Goal: Task Accomplishment & Management: Use online tool/utility

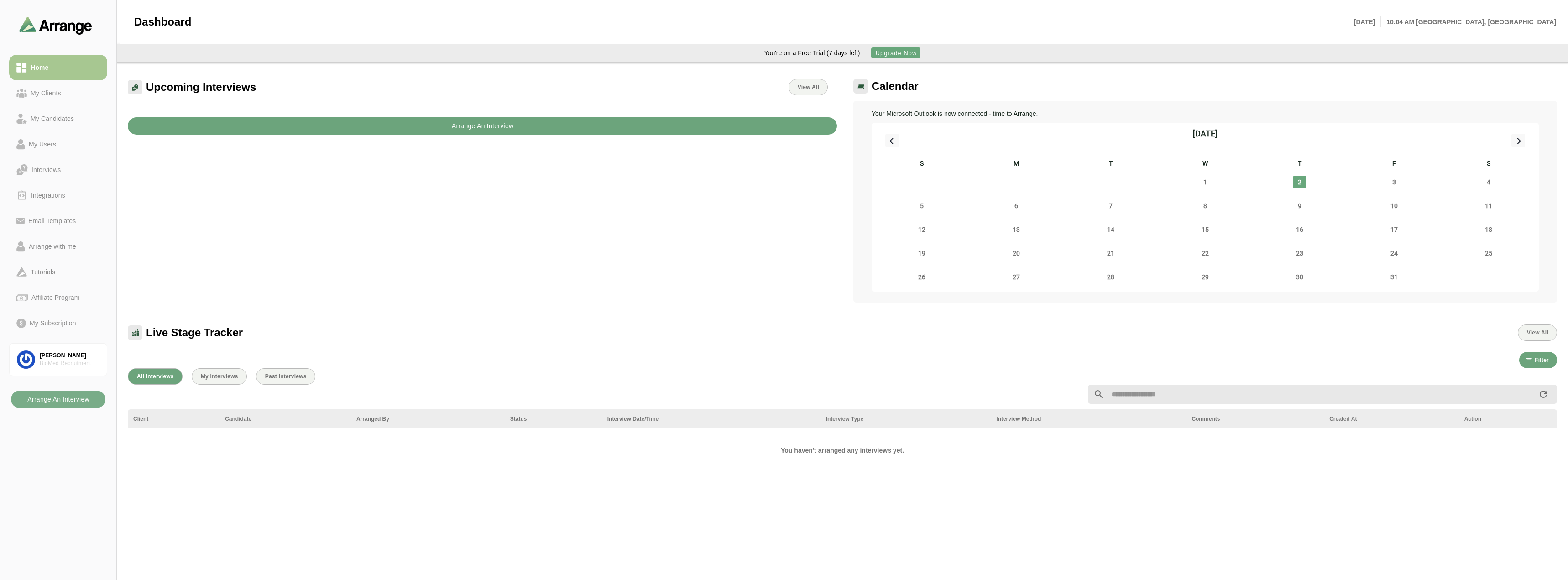
click at [576, 124] on button "Arrange An Interview" at bounding box center [483, 126] width 709 height 17
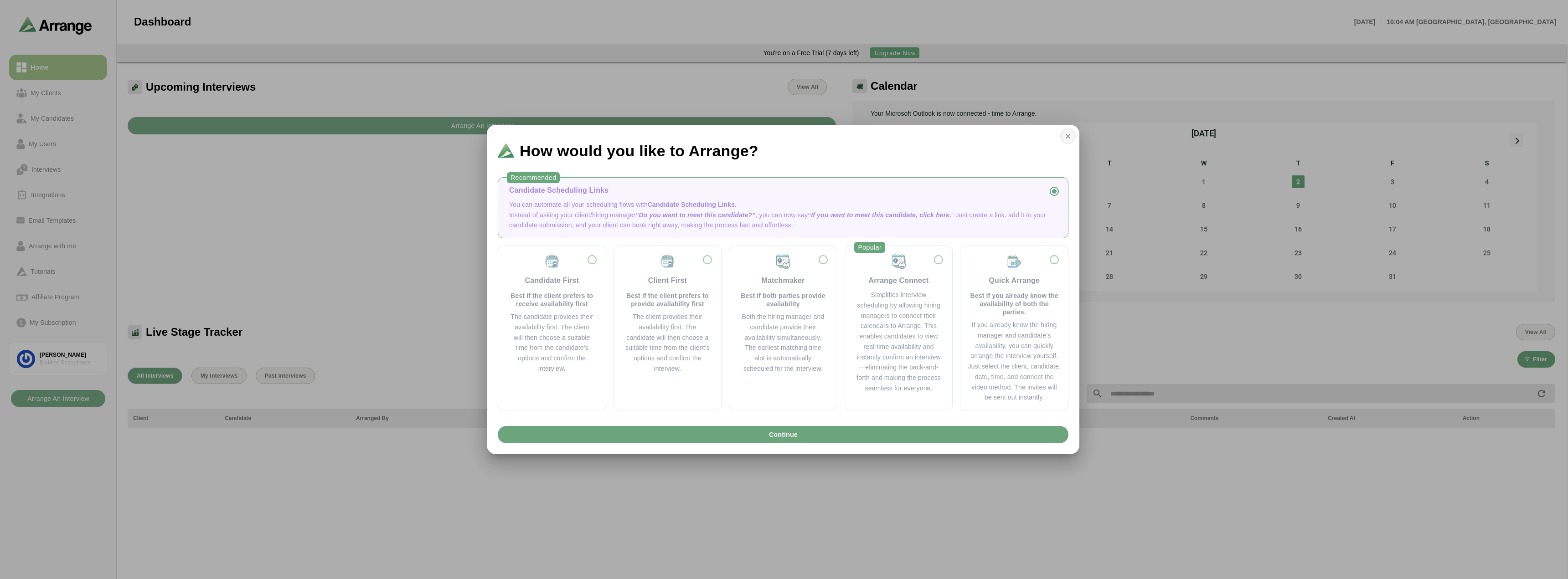
click at [1068, 136] on icon "button" at bounding box center [1068, 136] width 8 height 8
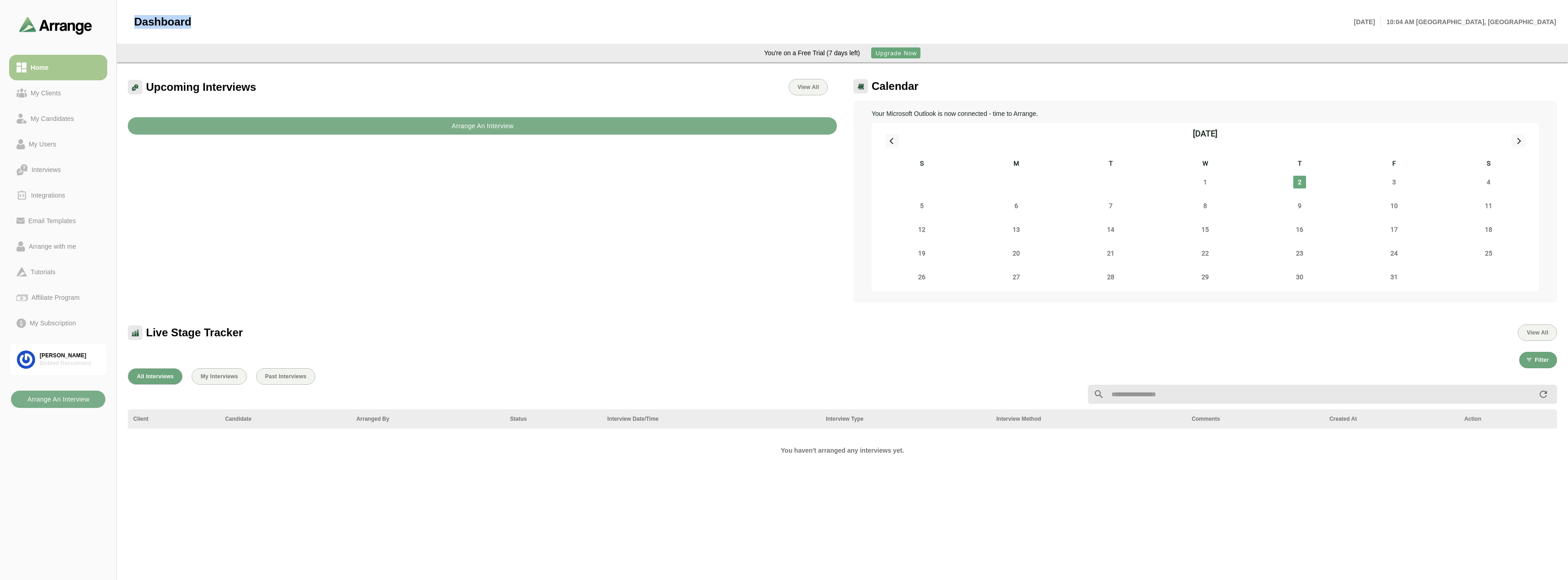
drag, startPoint x: 130, startPoint y: 23, endPoint x: 193, endPoint y: 23, distance: 63.0
click at [193, 23] on div "Dashboard [DATE] 10:04 AM [GEOGRAPHIC_DATA], [GEOGRAPHIC_DATA]" at bounding box center [845, 22] width 1433 height 24
click at [193, 23] on div at bounding box center [770, 22] width 1157 height 24
click at [193, 23] on div at bounding box center [770, 22] width 1157 height 24
drag, startPoint x: 192, startPoint y: 23, endPoint x: 182, endPoint y: 24, distance: 10.0
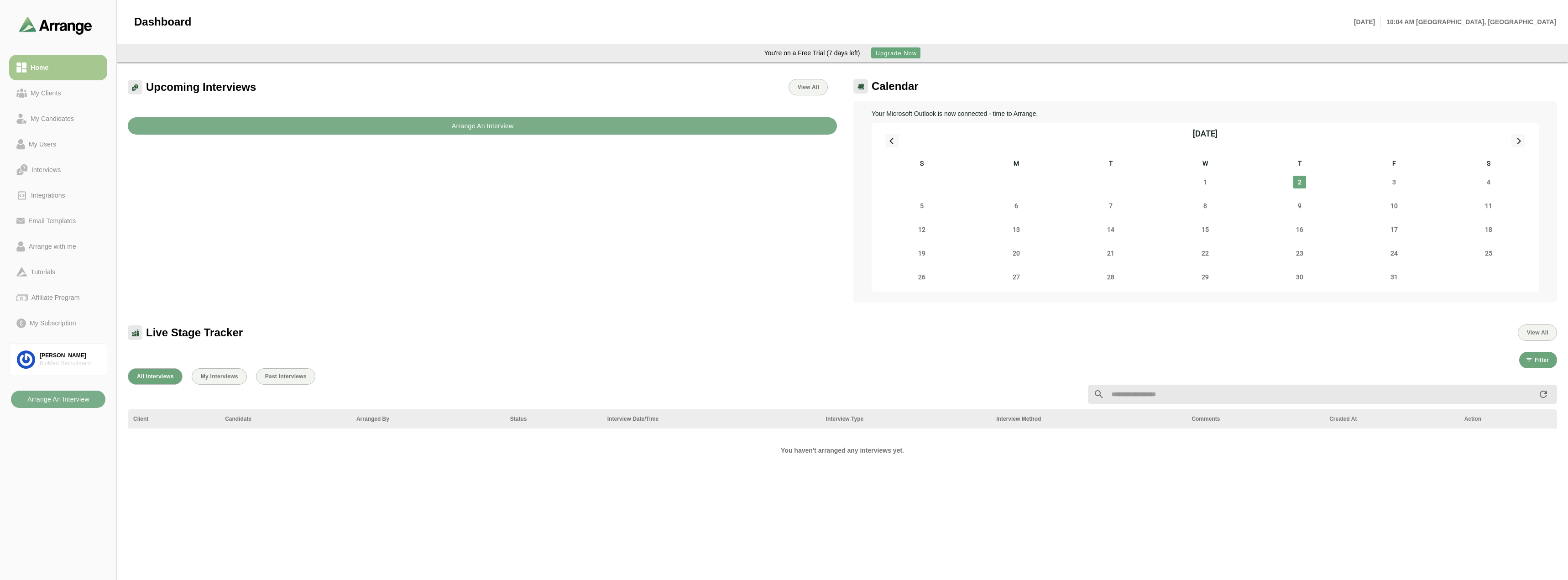
click at [191, 23] on div "Dashboard [DATE] 10:04 AM [GEOGRAPHIC_DATA], [GEOGRAPHIC_DATA]" at bounding box center [845, 22] width 1433 height 24
click at [163, 22] on span "Dashboard" at bounding box center [163, 22] width 57 height 13
click at [134, 21] on span "Dashboard" at bounding box center [163, 22] width 57 height 13
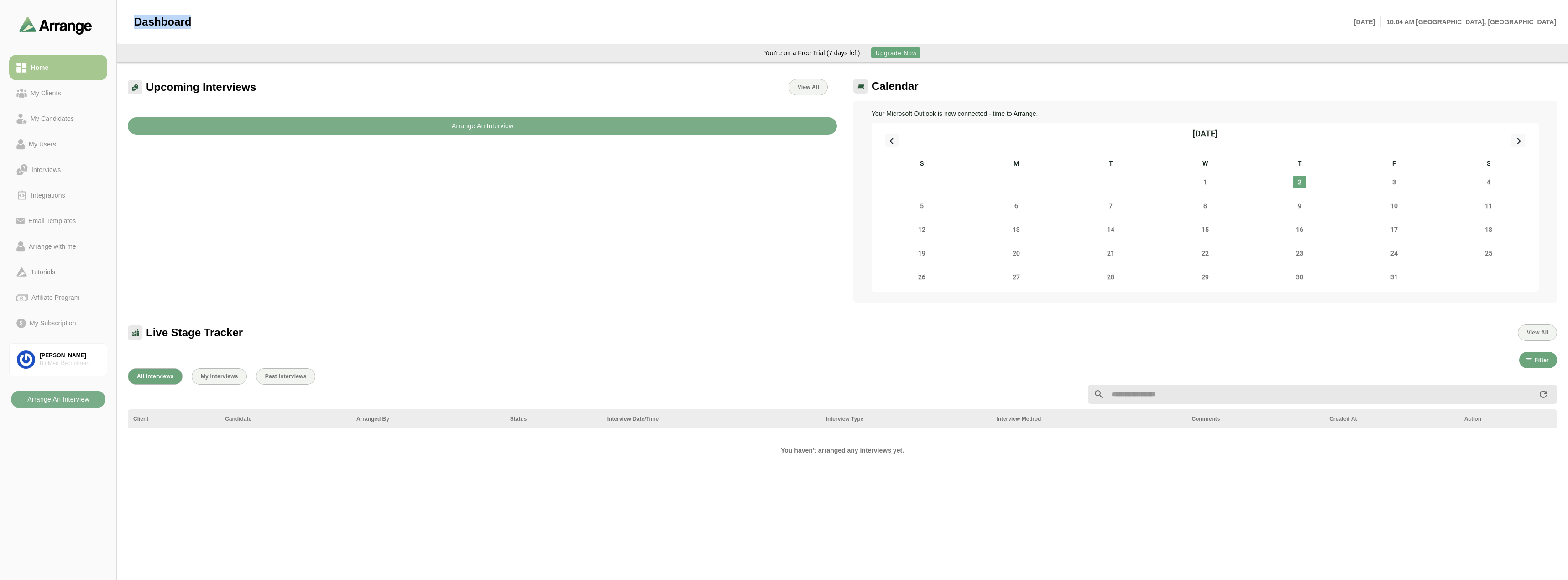
drag, startPoint x: 134, startPoint y: 21, endPoint x: 181, endPoint y: 21, distance: 47.0
click at [181, 21] on span "Dashboard" at bounding box center [163, 22] width 57 height 13
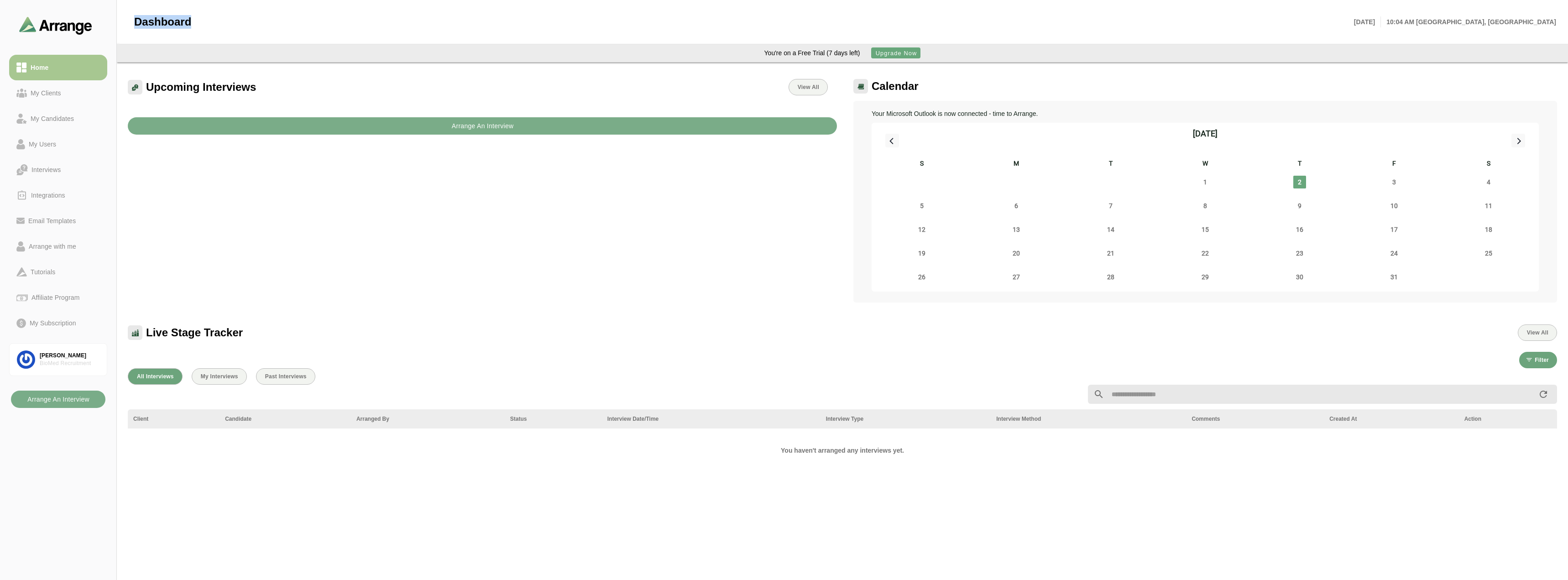
click at [177, 24] on span "Dashboard" at bounding box center [163, 22] width 57 height 13
click at [161, 18] on span "Dashboard" at bounding box center [163, 22] width 57 height 13
click at [162, 18] on span "Dashboard" at bounding box center [163, 22] width 57 height 13
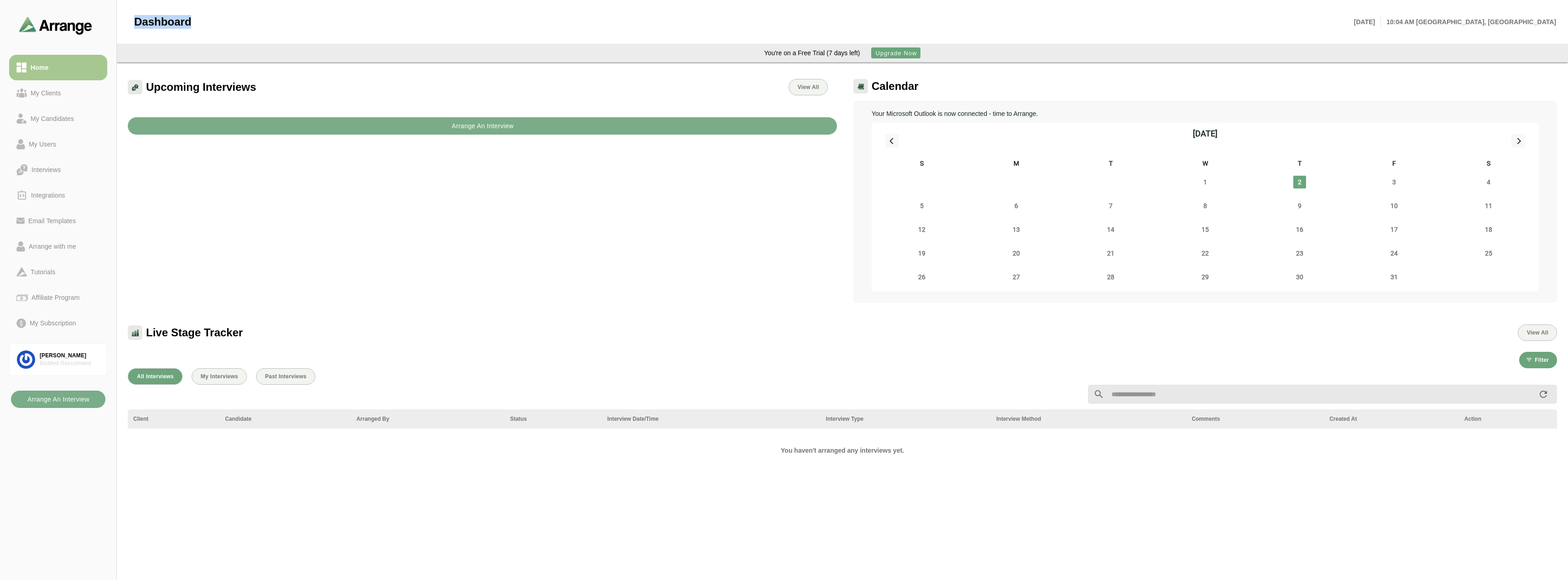
click at [133, 15] on div "Dashboard" at bounding box center [160, 22] width 63 height 24
drag, startPoint x: 134, startPoint y: 19, endPoint x: 186, endPoint y: 21, distance: 52.0
click at [186, 21] on span "Dashboard" at bounding box center [163, 22] width 57 height 13
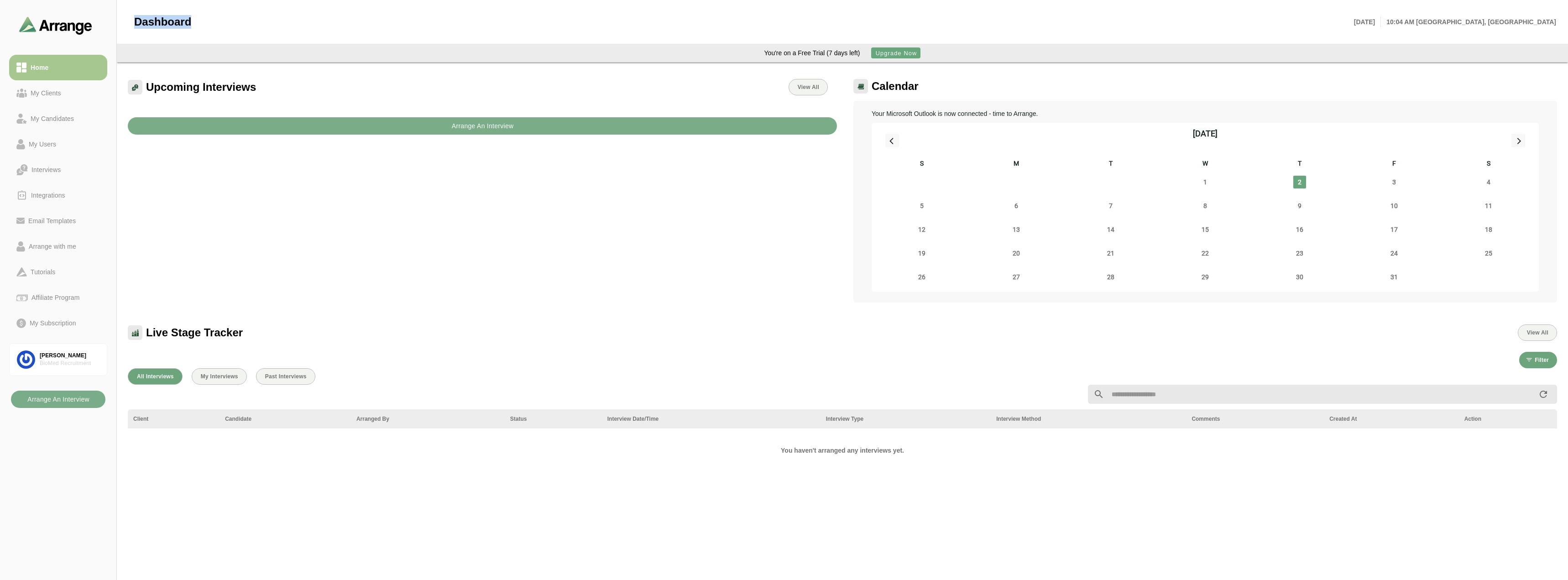
click at [187, 21] on span "Dashboard" at bounding box center [163, 22] width 57 height 13
click at [169, 21] on span "Dashboard" at bounding box center [163, 22] width 57 height 13
drag, startPoint x: 130, startPoint y: 19, endPoint x: 204, endPoint y: 24, distance: 74.2
click at [204, 24] on div "Dashboard [DATE] 10:04 AM [GEOGRAPHIC_DATA], [GEOGRAPHIC_DATA]" at bounding box center [845, 22] width 1433 height 24
click at [194, 22] on div at bounding box center [770, 22] width 1157 height 24
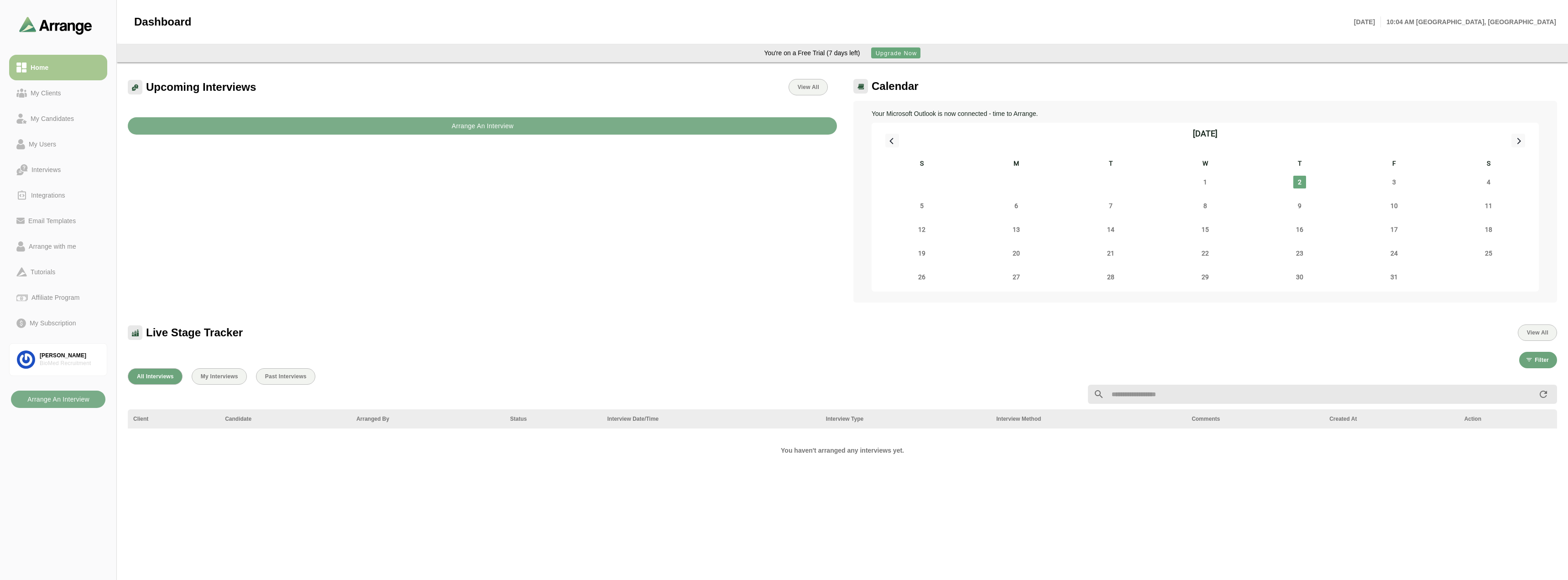
click at [164, 18] on span "Dashboard" at bounding box center [163, 22] width 57 height 13
drag, startPoint x: 164, startPoint y: 18, endPoint x: 133, endPoint y: 19, distance: 31.0
click at [158, 19] on span "Dashboard" at bounding box center [163, 22] width 57 height 13
click at [132, 20] on div "Dashboard" at bounding box center [160, 22] width 63 height 24
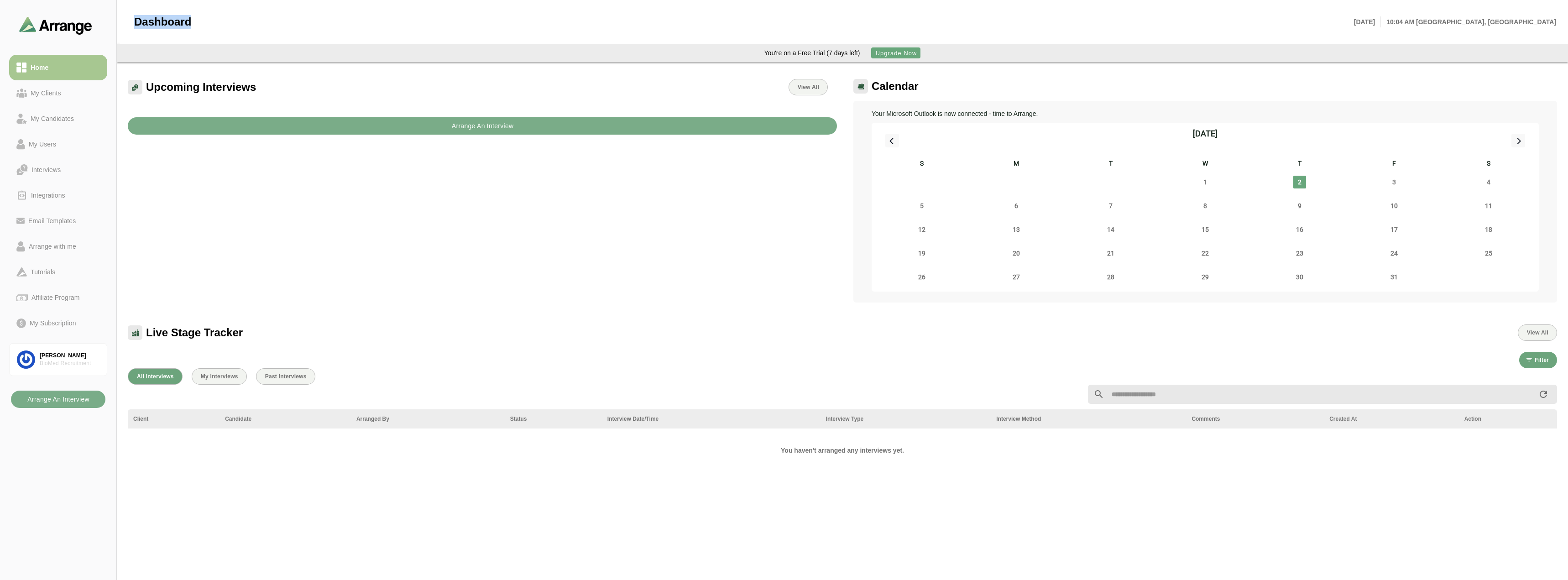
click at [135, 19] on span "Dashboard" at bounding box center [163, 22] width 57 height 13
click at [439, 133] on button "Arrange An Interview" at bounding box center [483, 126] width 709 height 17
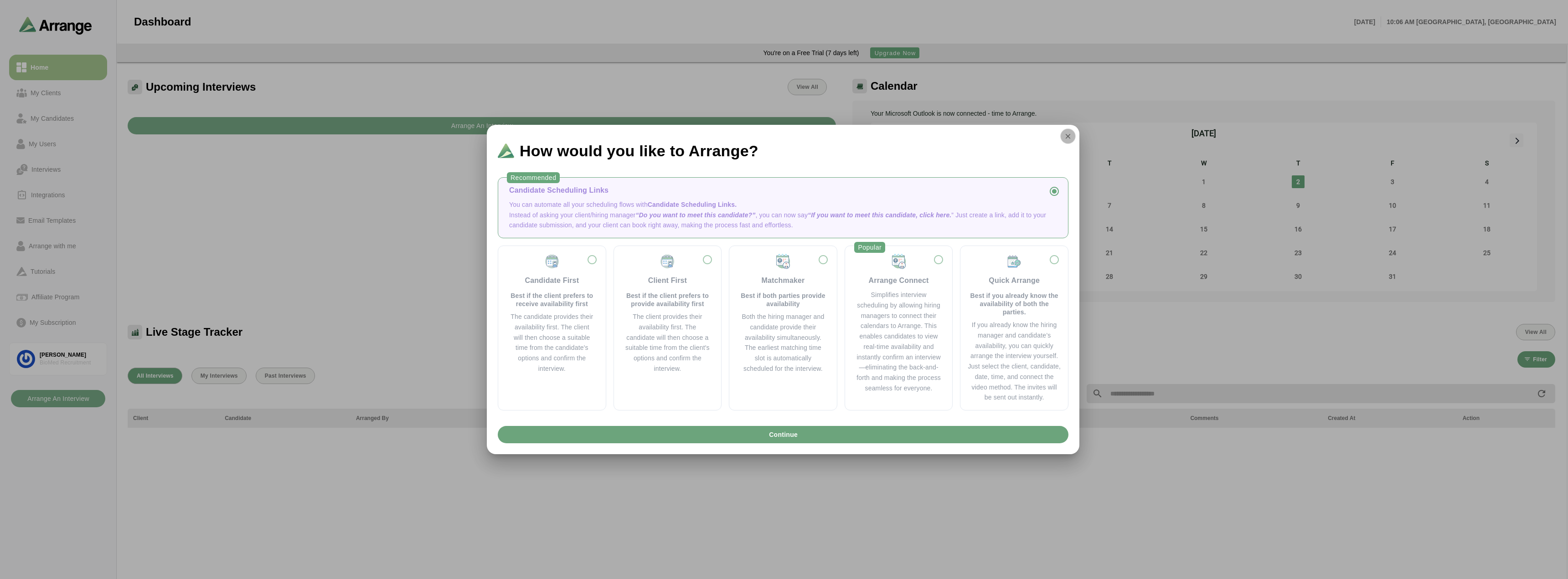
click at [1066, 137] on icon "button" at bounding box center [1068, 136] width 8 height 8
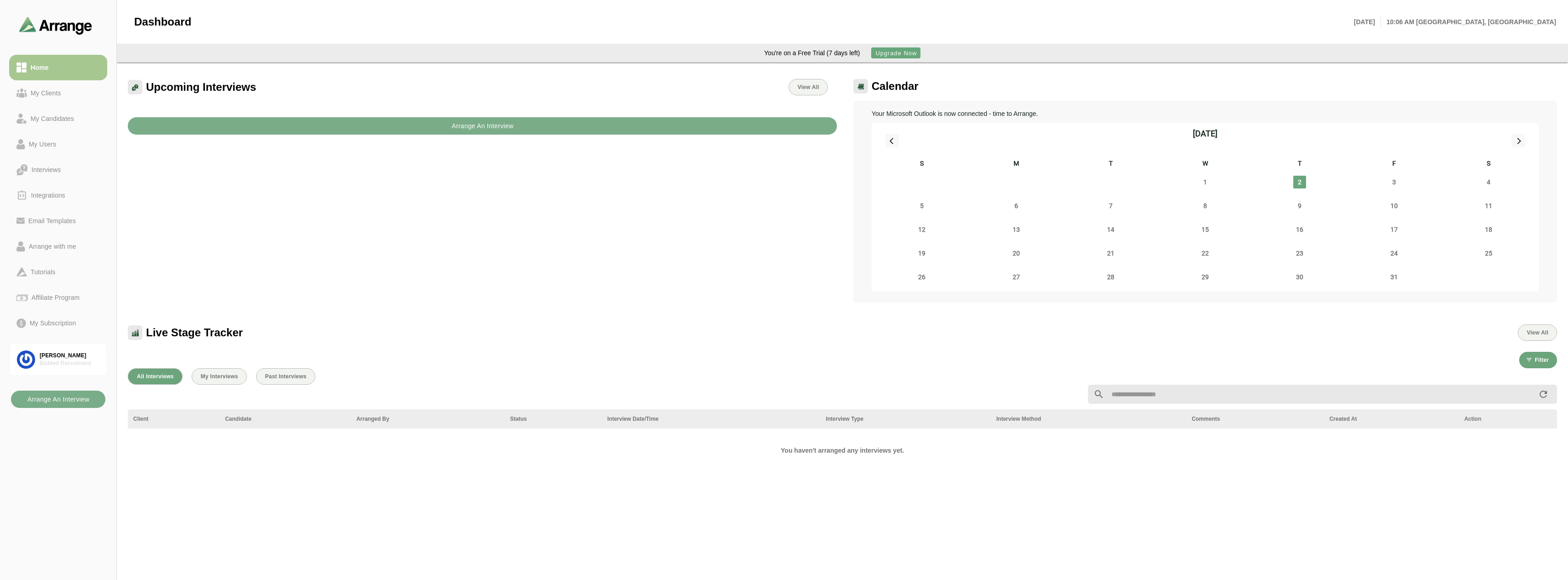
click at [137, 23] on span "Dashboard" at bounding box center [163, 22] width 57 height 13
click at [165, 24] on span "Dashboard" at bounding box center [163, 22] width 57 height 13
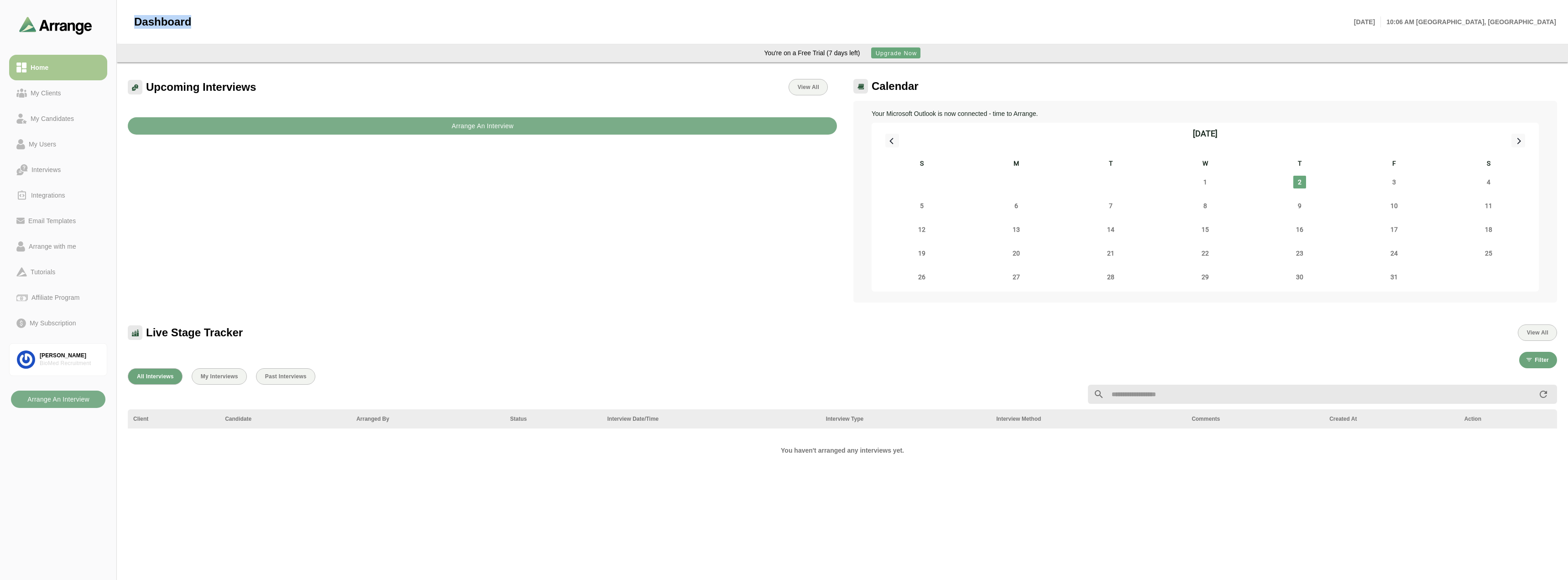
drag, startPoint x: 165, startPoint y: 24, endPoint x: 170, endPoint y: 23, distance: 5.1
click at [165, 24] on span "Dashboard" at bounding box center [163, 22] width 57 height 13
click at [171, 22] on span "Dashboard" at bounding box center [163, 22] width 57 height 13
